Goal: Task Accomplishment & Management: Use online tool/utility

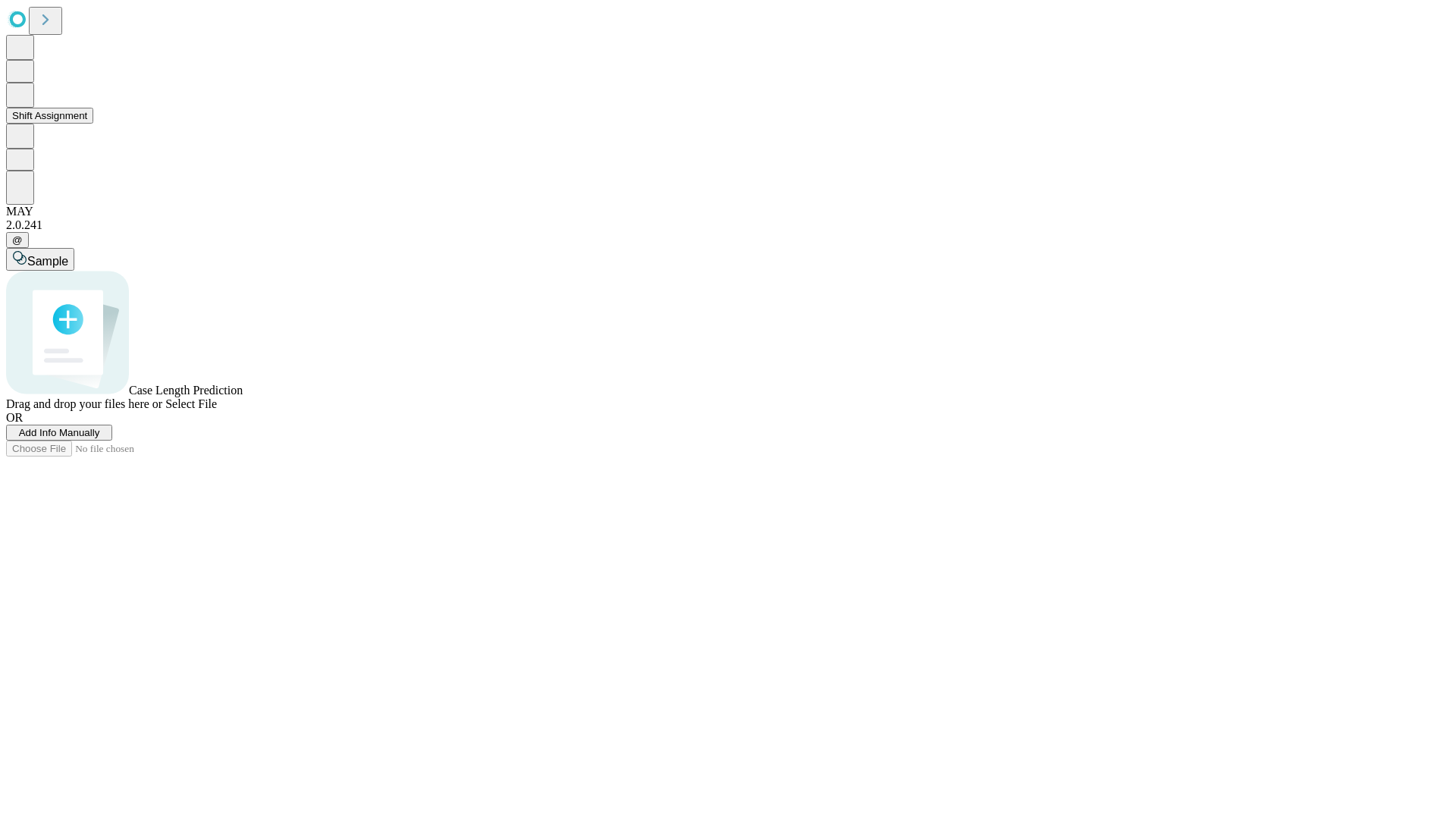
click at [93, 124] on button "Shift Assignment" at bounding box center [50, 115] width 88 height 16
